Goal: Information Seeking & Learning: Learn about a topic

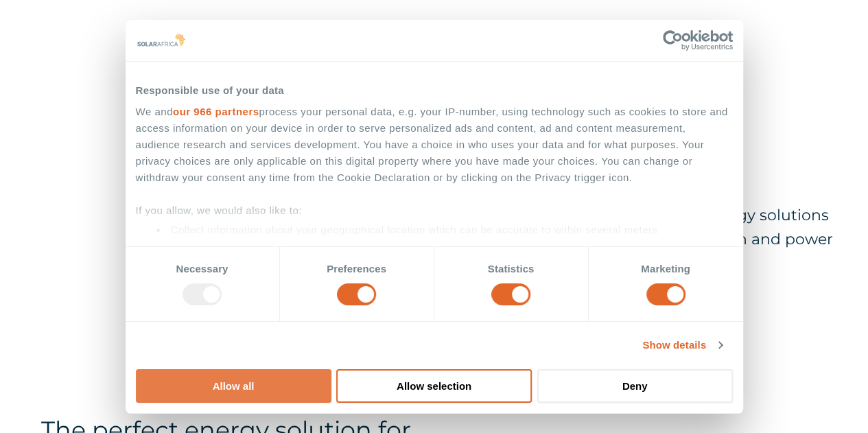
click at [331, 369] on button "Allow all" at bounding box center [233, 386] width 195 height 34
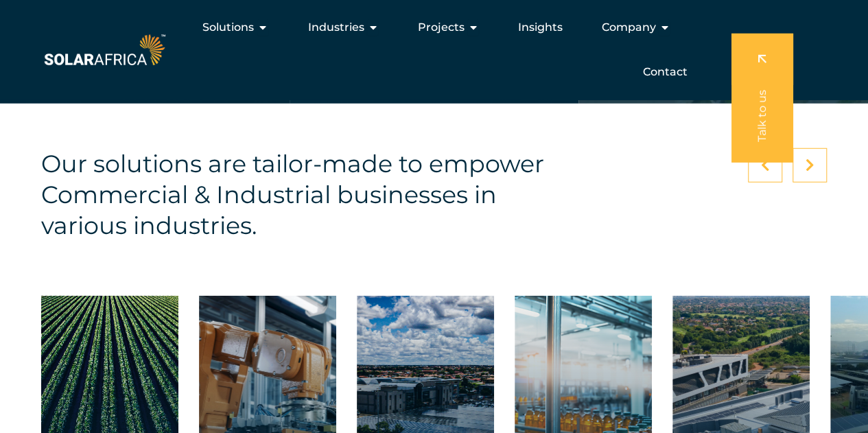
scroll to position [1783, 0]
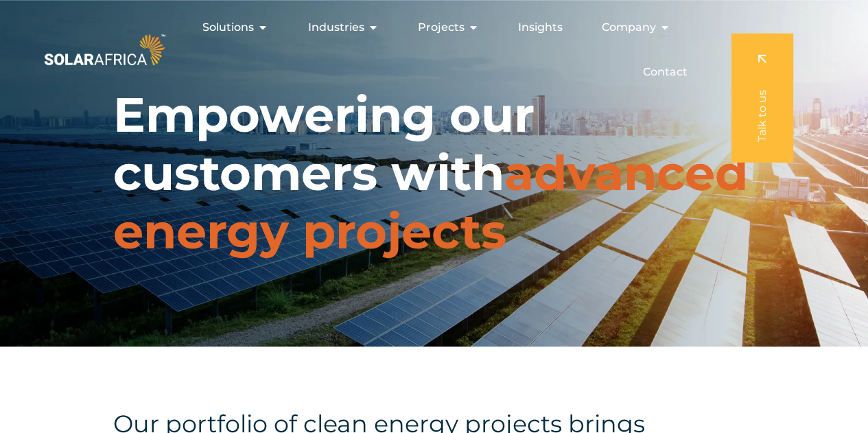
click at [126, 58] on img at bounding box center [104, 50] width 127 height 38
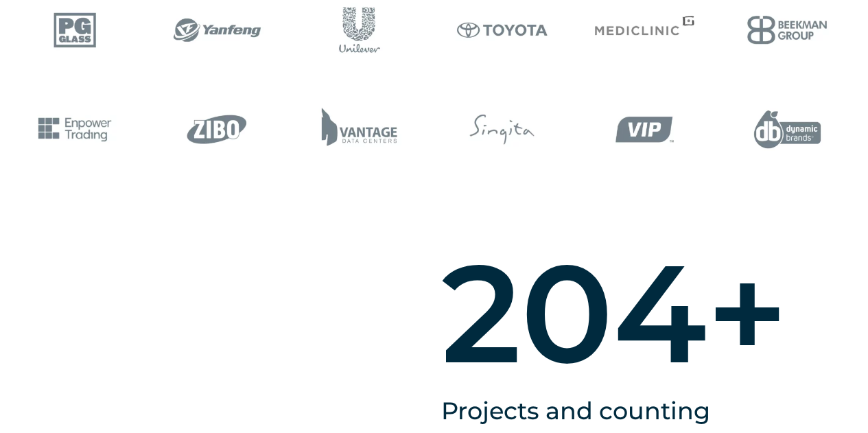
scroll to position [892, 0]
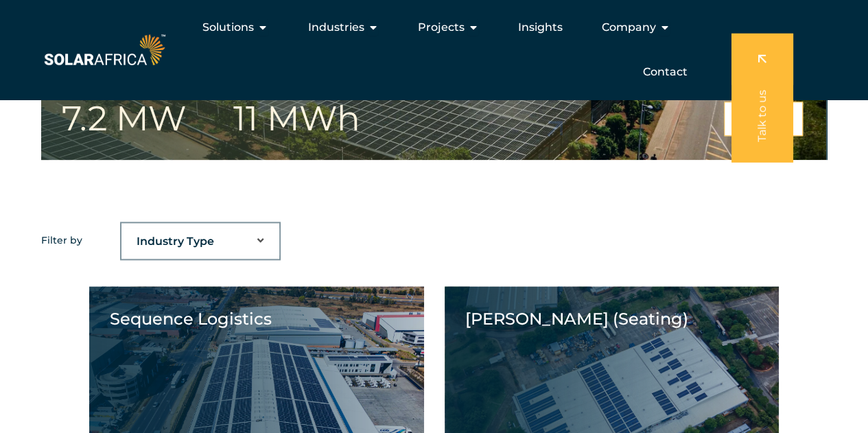
scroll to position [617, 0]
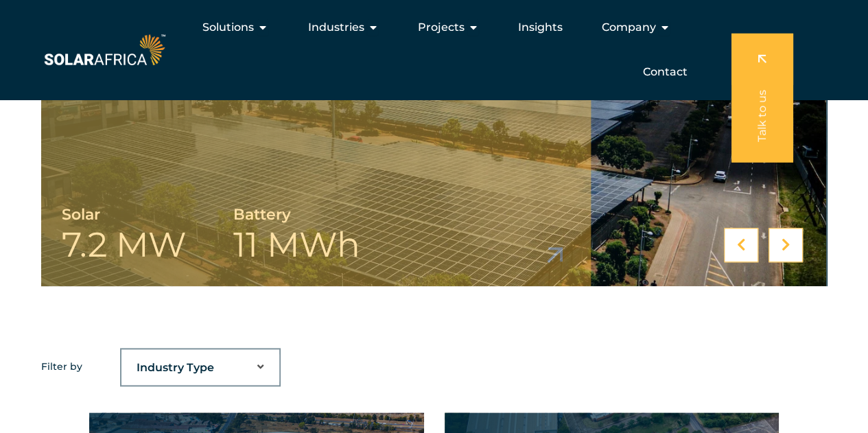
click at [245, 377] on select "Industry Type Agriculture Automotive Corporate Parks FMCG Food Processing Hospi…" at bounding box center [200, 367] width 158 height 27
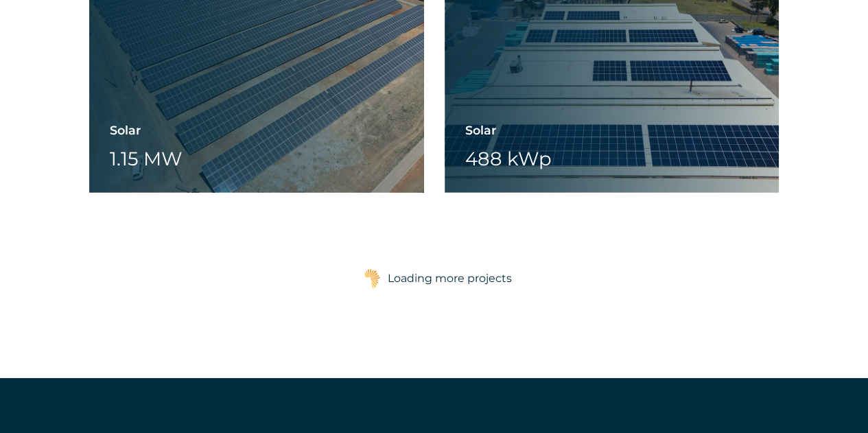
scroll to position [2196, 0]
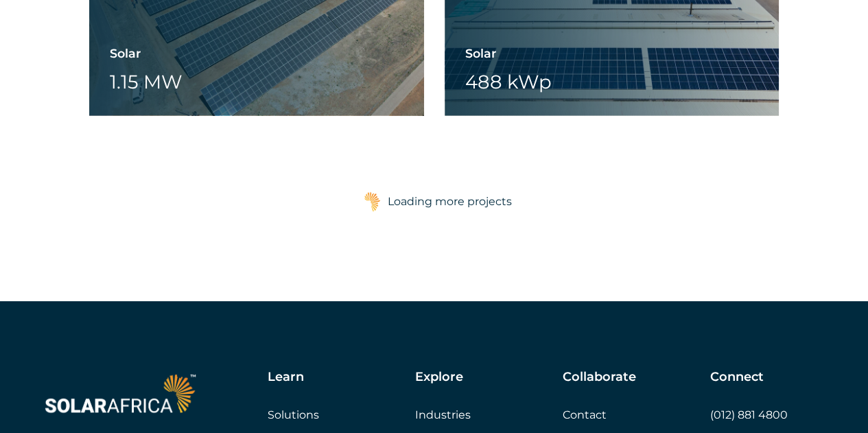
click at [456, 202] on div "Loading more projects" at bounding box center [450, 201] width 124 height 27
click at [377, 202] on img at bounding box center [372, 201] width 17 height 21
